Goal: Transaction & Acquisition: Book appointment/travel/reservation

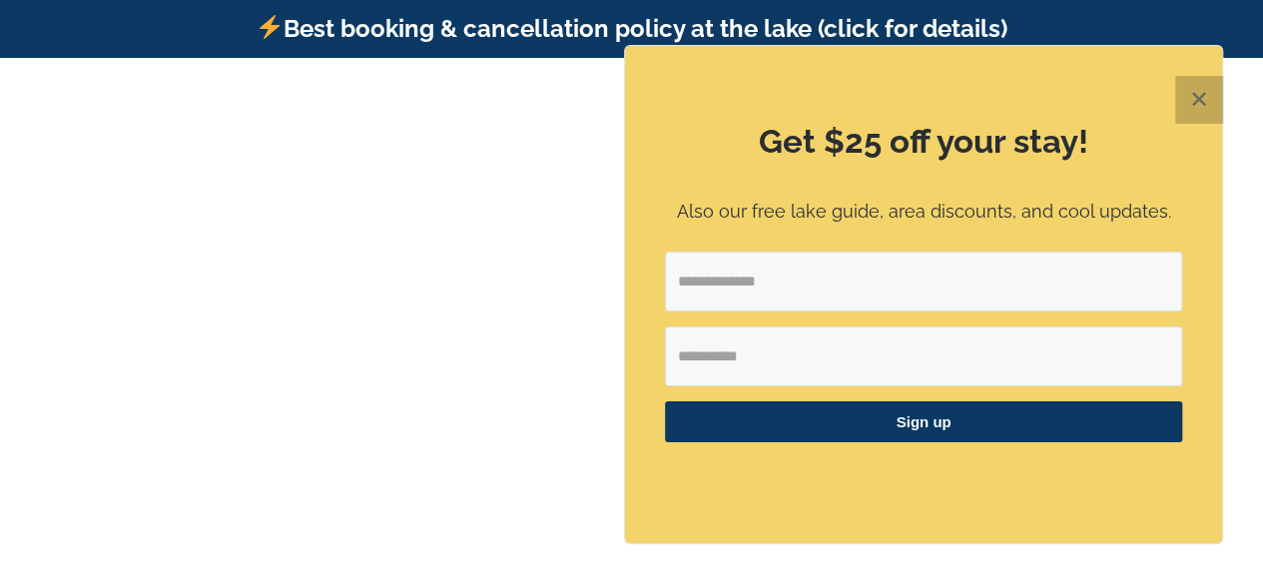
click at [1204, 99] on button "✕" at bounding box center [1199, 100] width 48 height 48
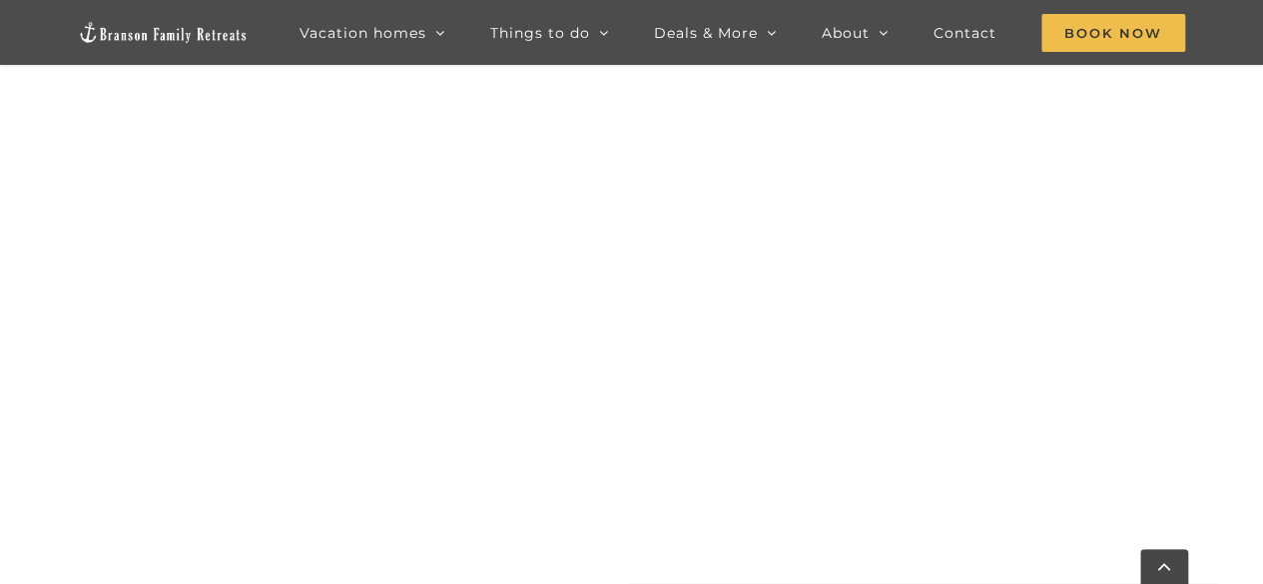
scroll to position [984, 0]
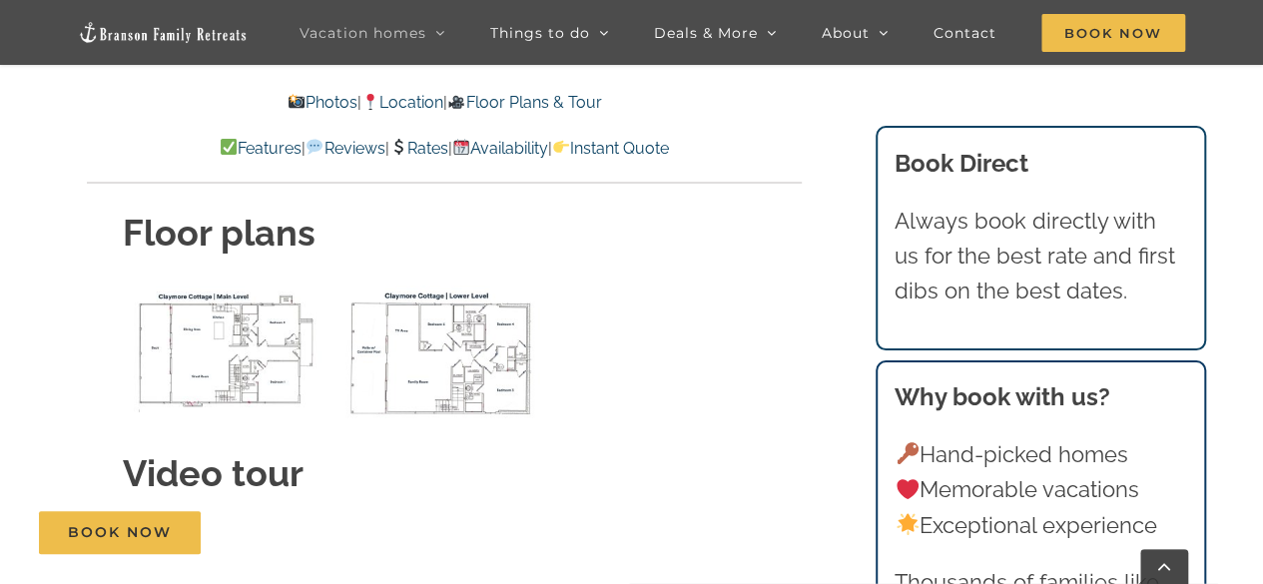
scroll to position [6924, 0]
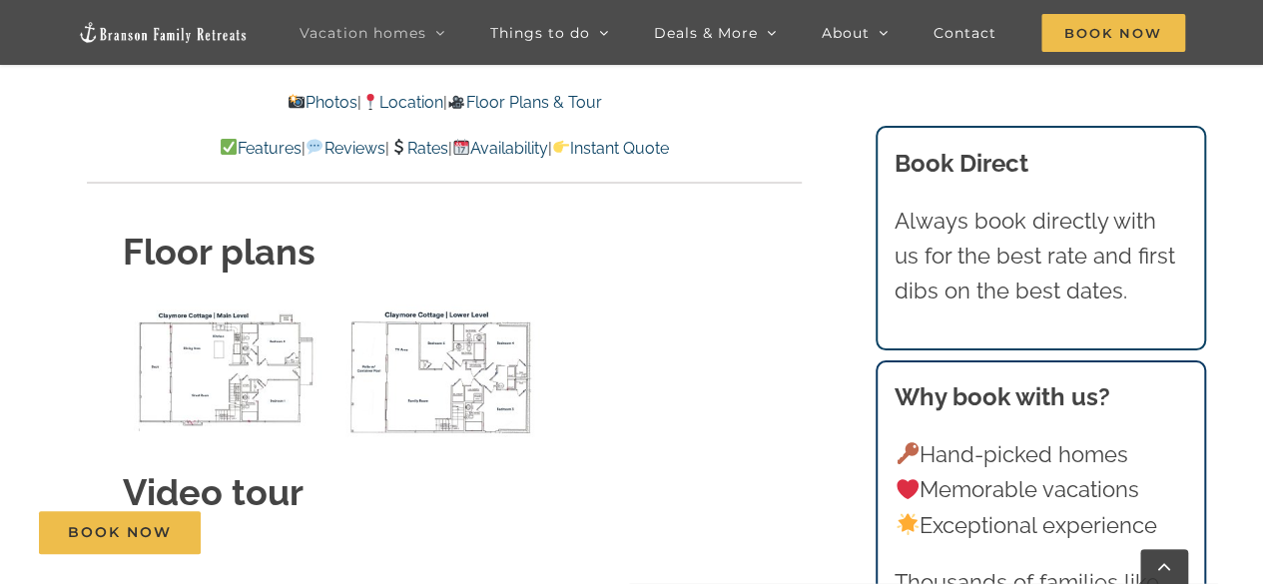
click at [431, 143] on link "Rates" at bounding box center [418, 148] width 59 height 19
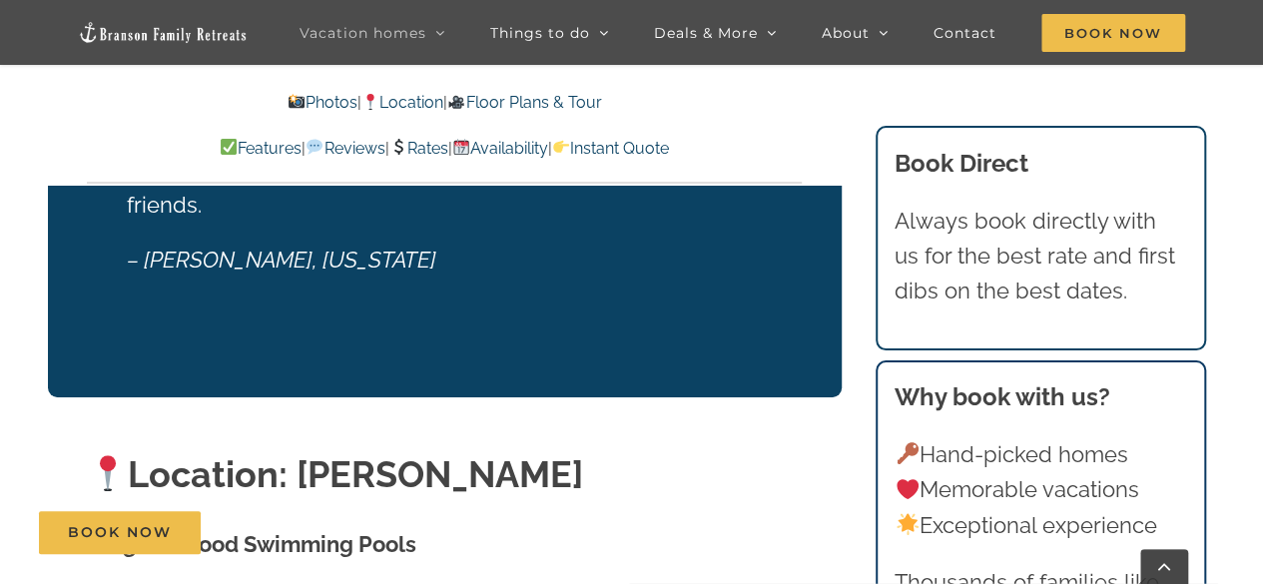
scroll to position [3893, 0]
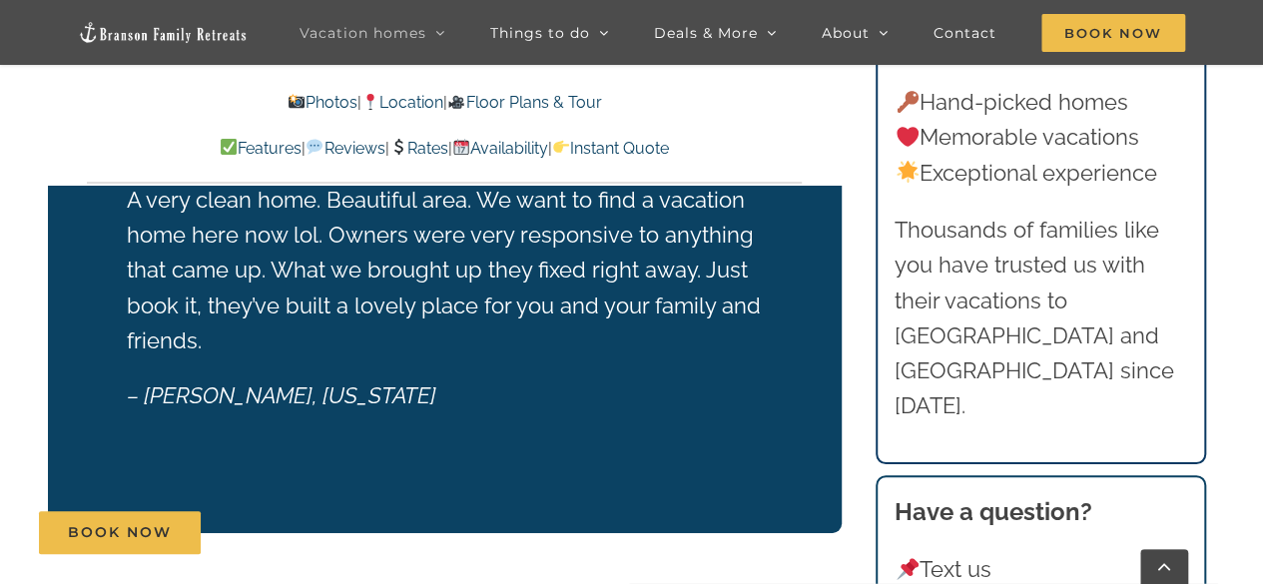
scroll to position [6924, 0]
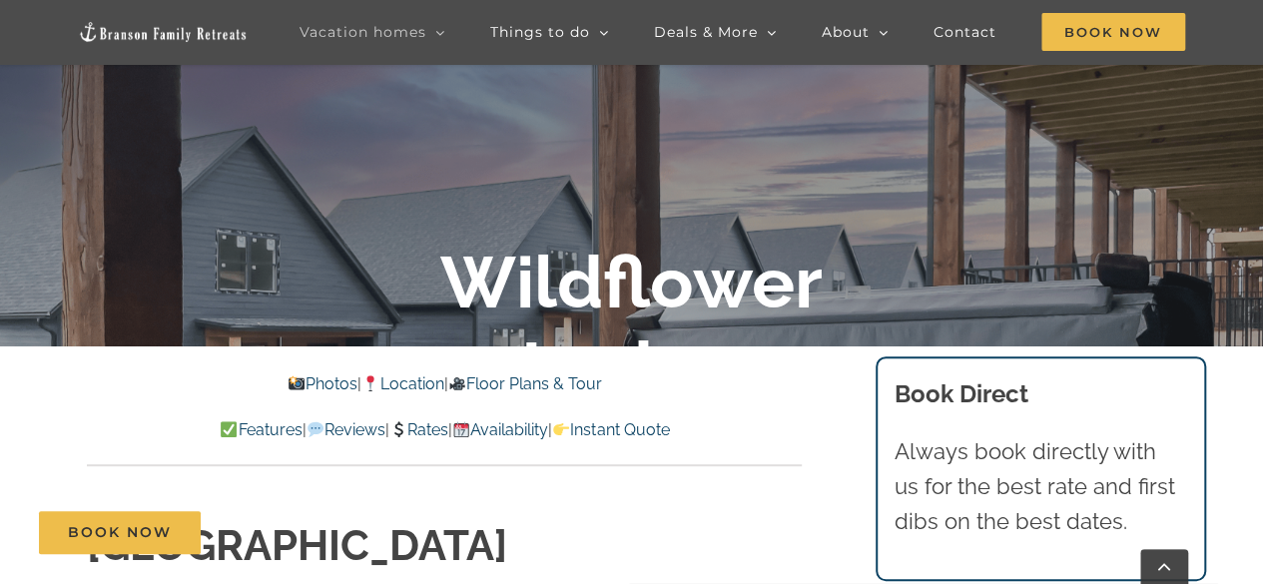
scroll to position [300, 0]
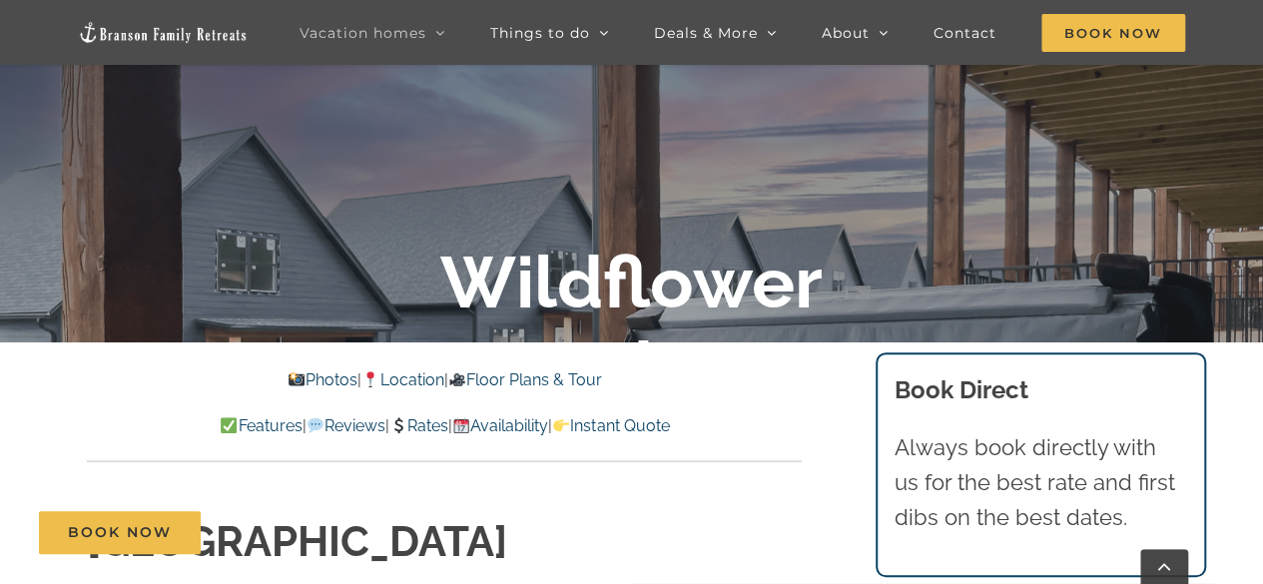
click at [435, 422] on link "Rates" at bounding box center [418, 425] width 59 height 19
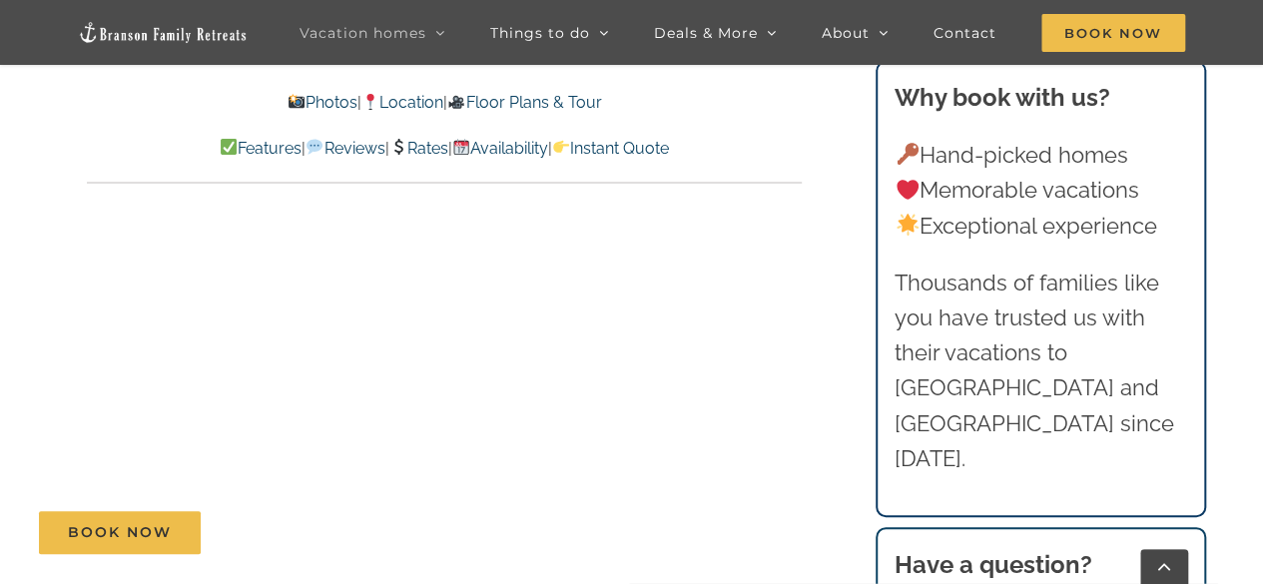
scroll to position [11495, 0]
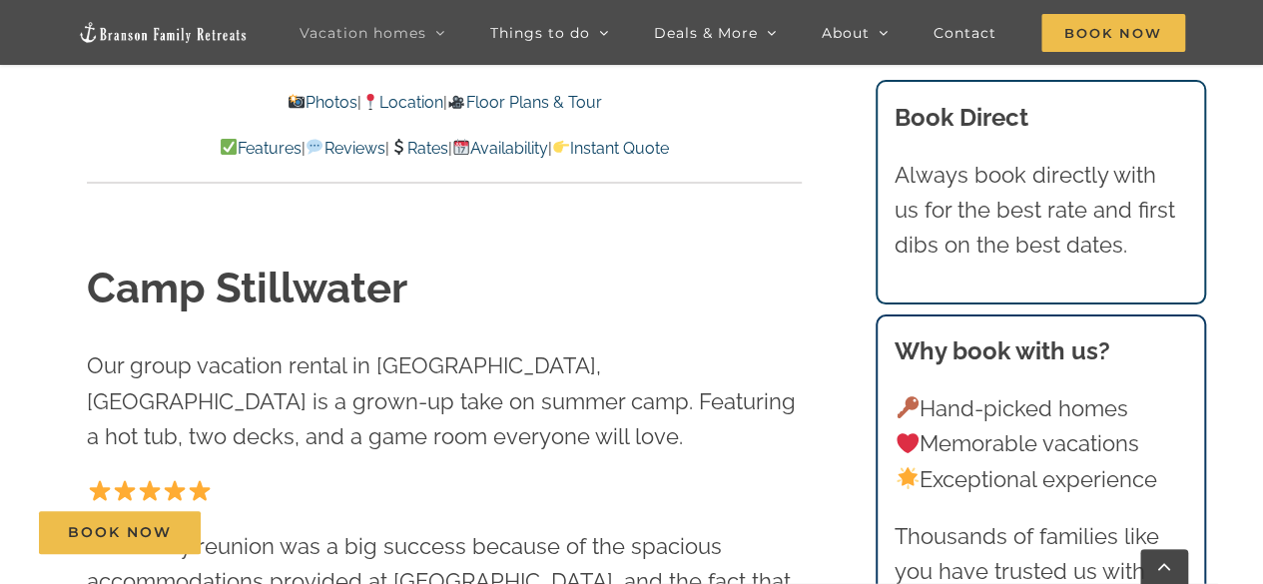
scroll to position [599, 0]
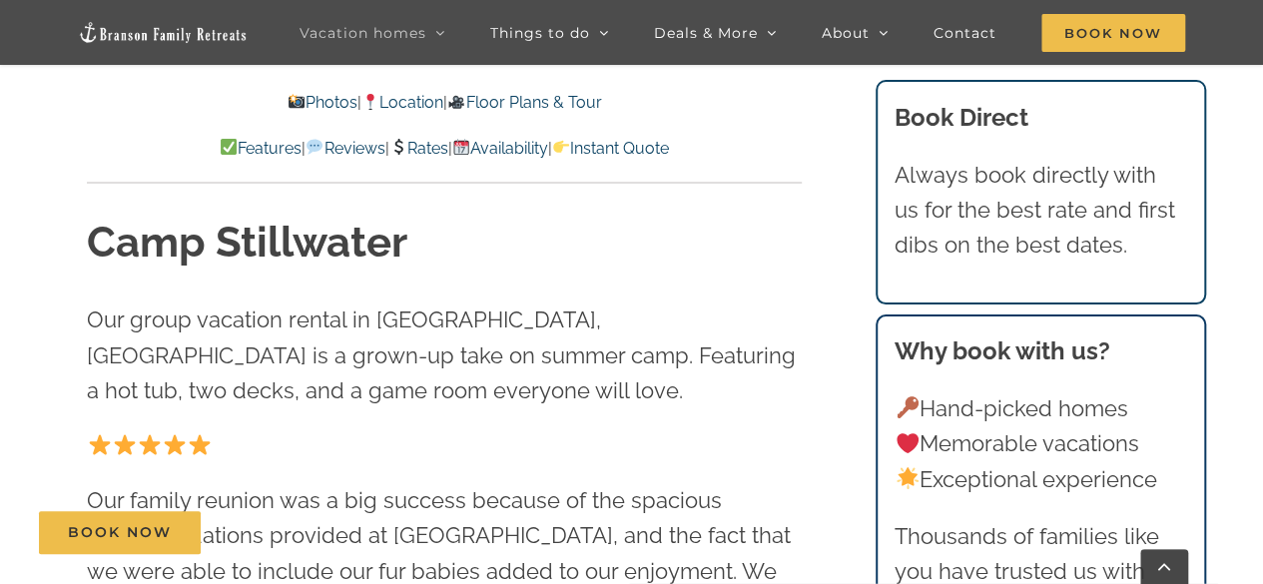
click at [415, 150] on link "Rates" at bounding box center [418, 148] width 59 height 19
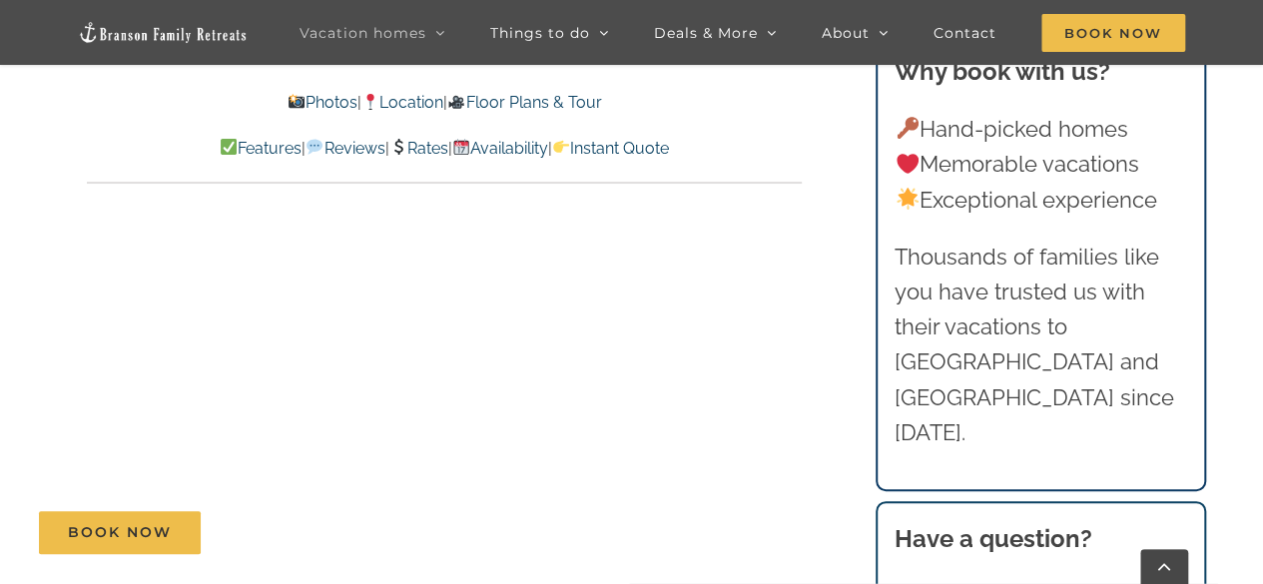
scroll to position [12552, 0]
